Goal: Find specific page/section: Find specific page/section

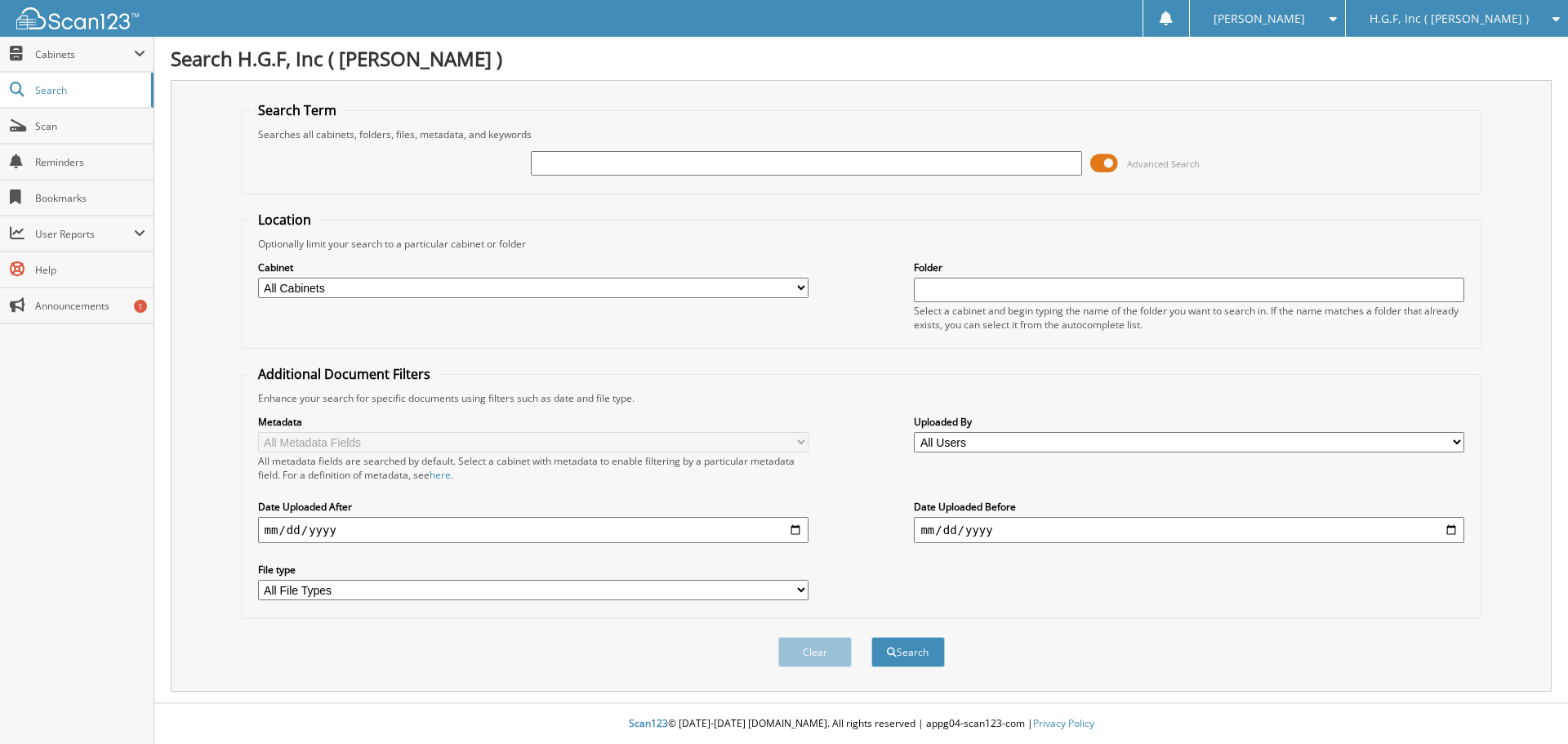
click at [631, 161] on input "text" at bounding box center [805, 163] width 550 height 24
type input "h17472g"
click at [871, 636] on button "Search" at bounding box center [908, 651] width 74 height 30
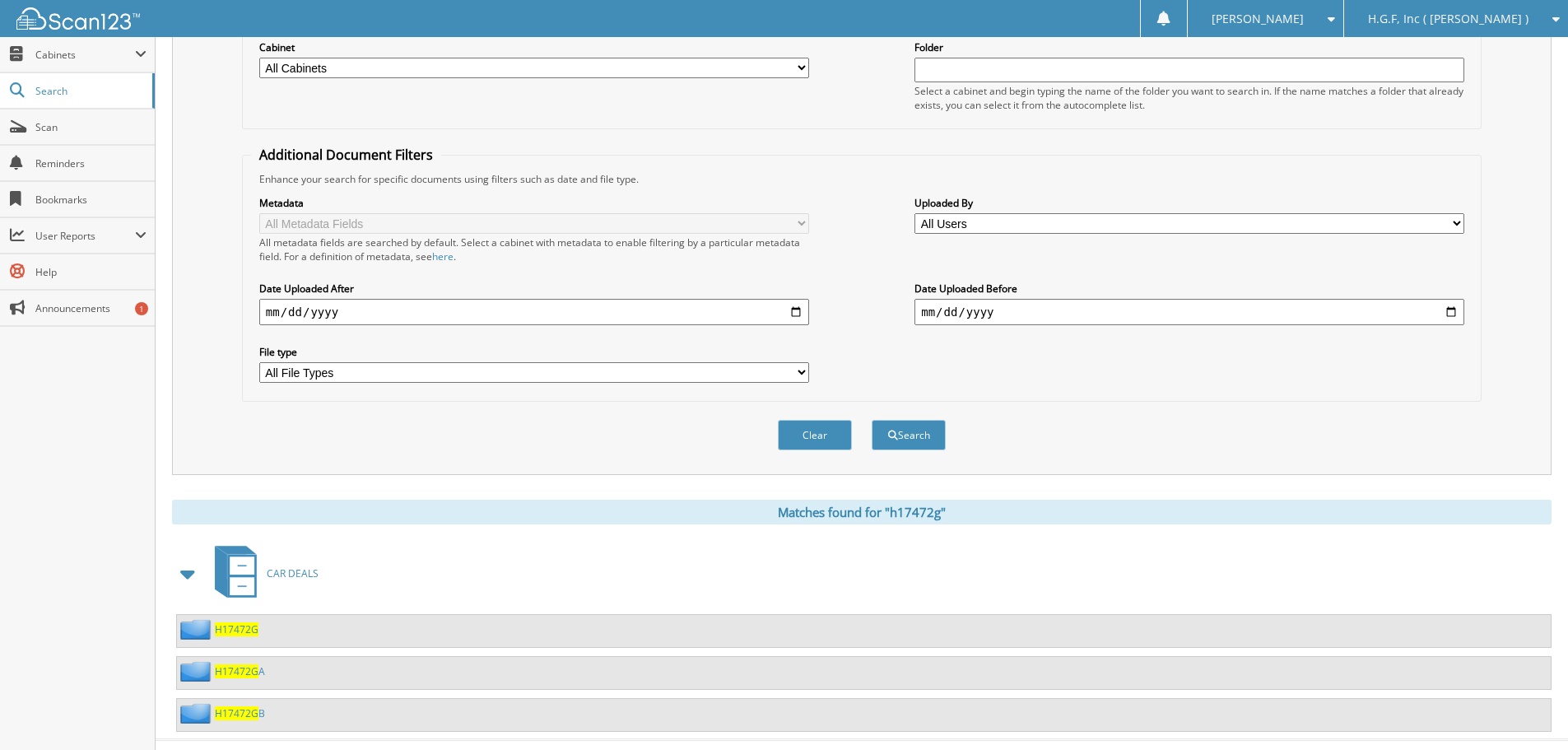
scroll to position [254, 0]
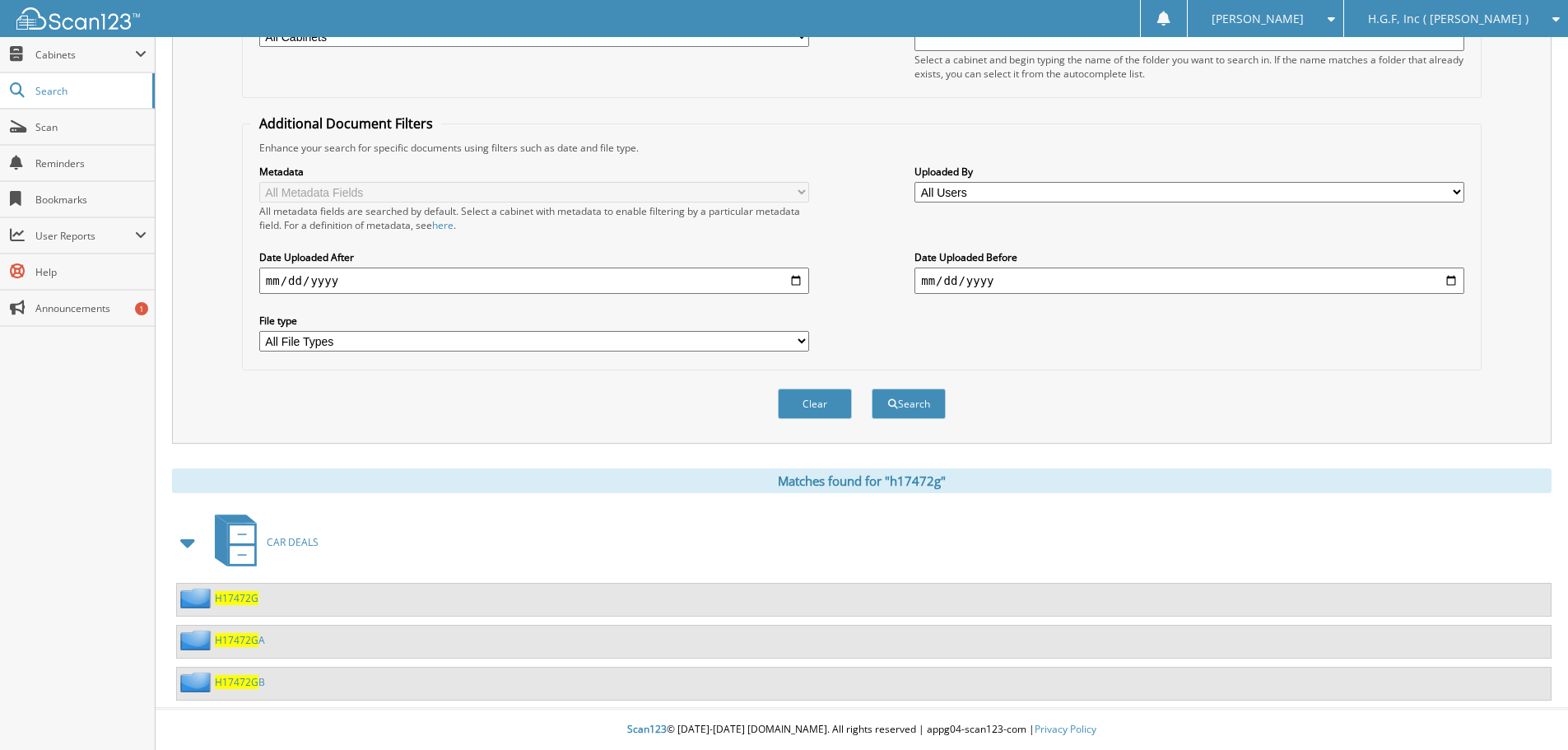
click at [244, 598] on span "H17472G" at bounding box center [237, 598] width 44 height 14
